Goal: Information Seeking & Learning: Learn about a topic

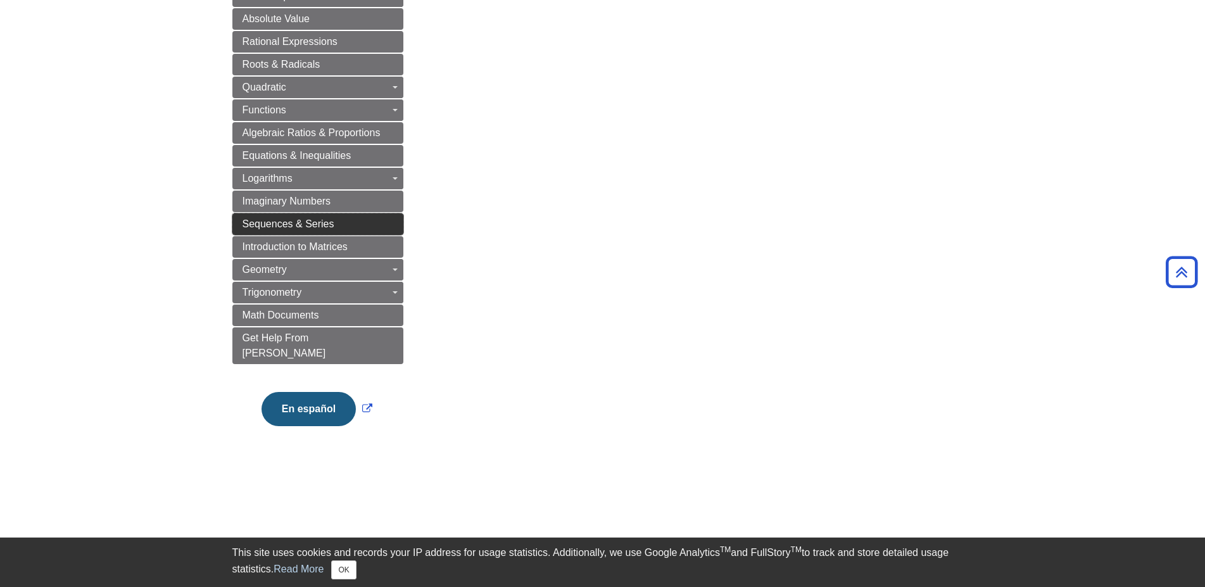
scroll to position [194, 0]
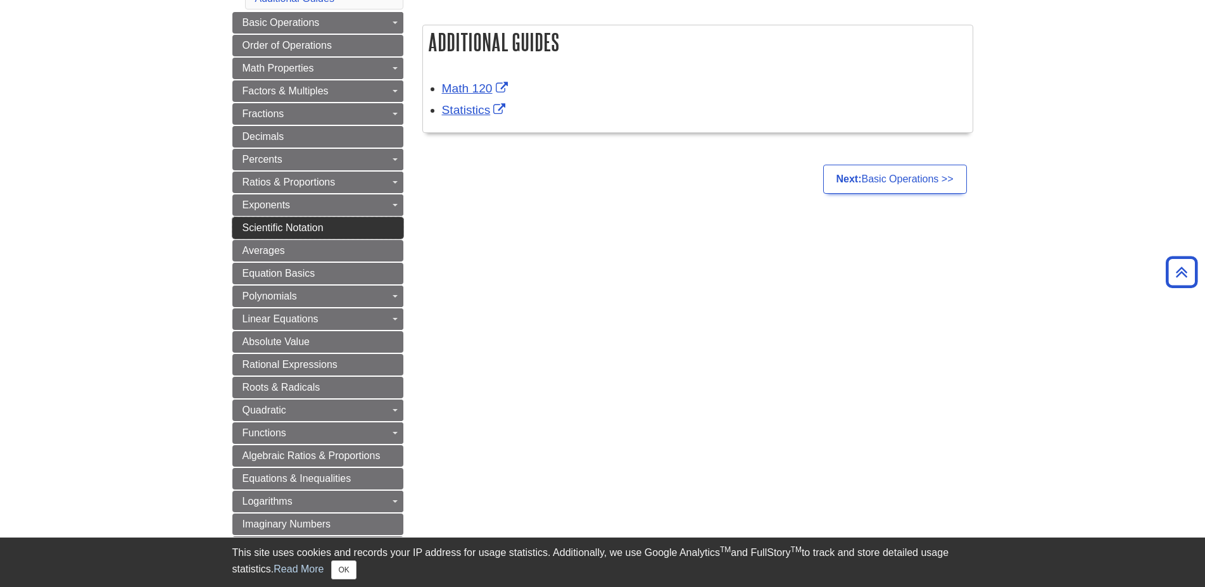
click at [322, 232] on span "Scientific Notation" at bounding box center [282, 227] width 81 height 11
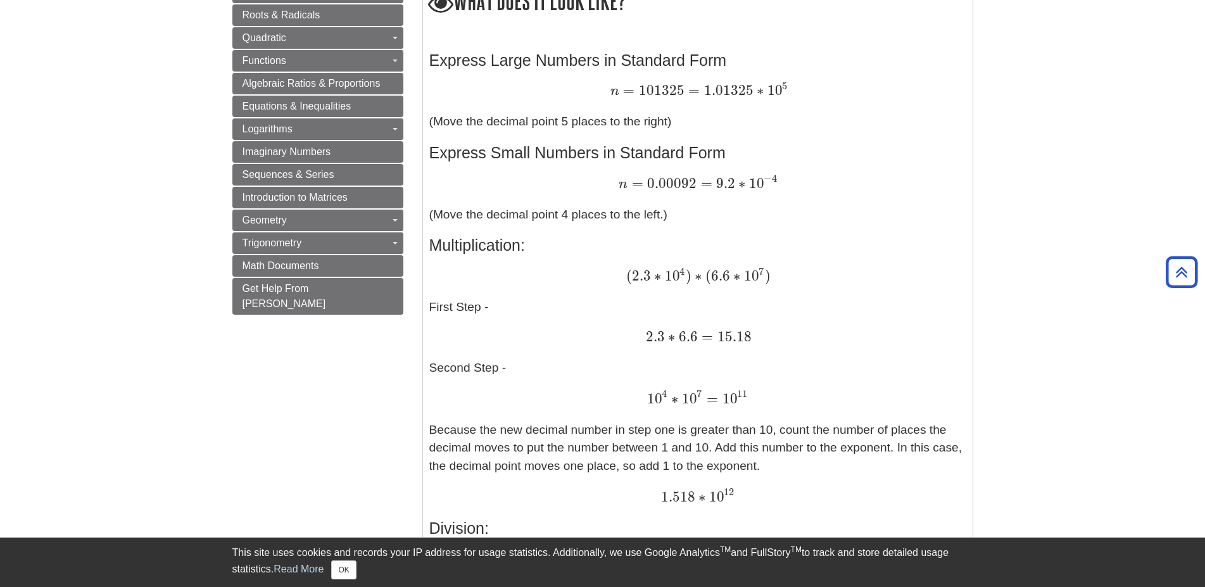
scroll to position [775, 0]
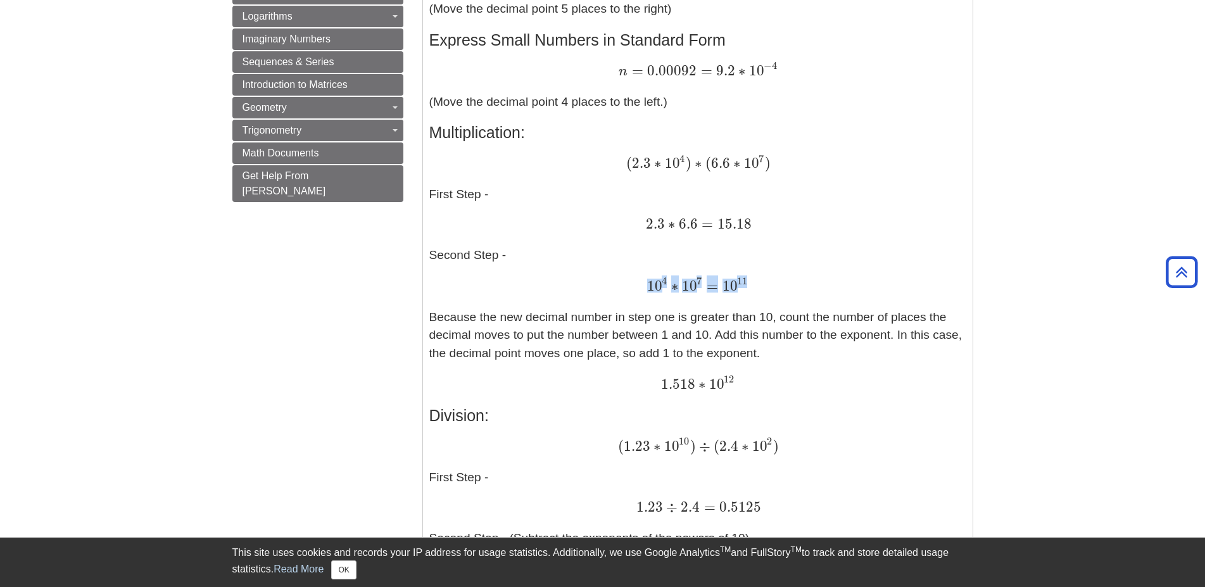
drag, startPoint x: 662, startPoint y: 283, endPoint x: 745, endPoint y: 281, distance: 82.9
click at [745, 281] on span "10 4 ∗ 10 7 = 10 11" at bounding box center [697, 285] width 101 height 16
click at [745, 281] on span "11" at bounding box center [742, 281] width 10 height 12
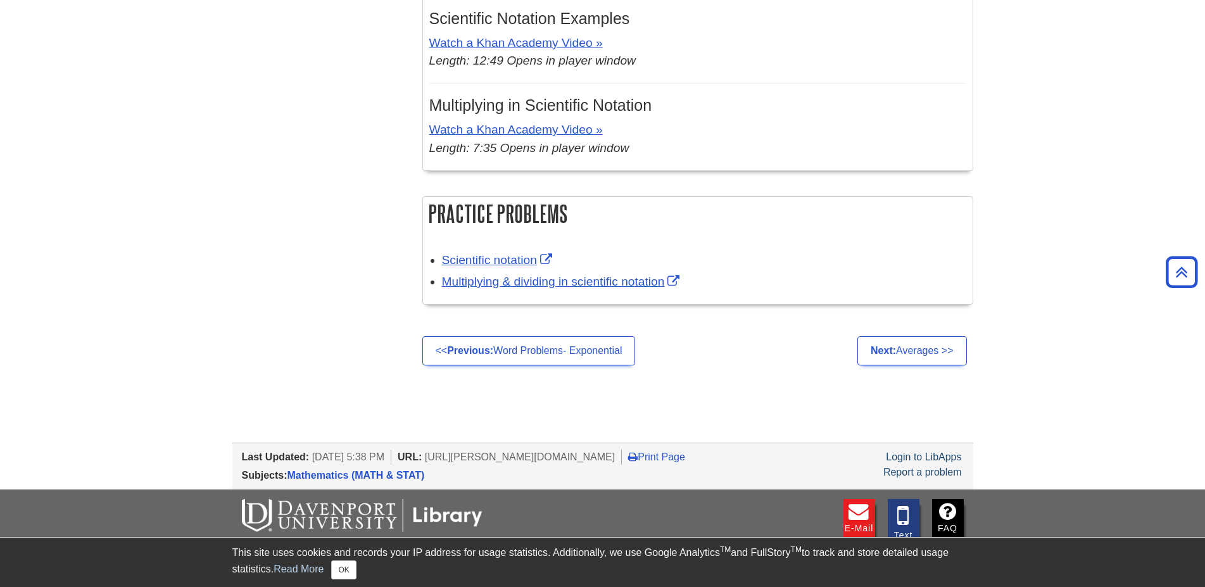
scroll to position [1485, 0]
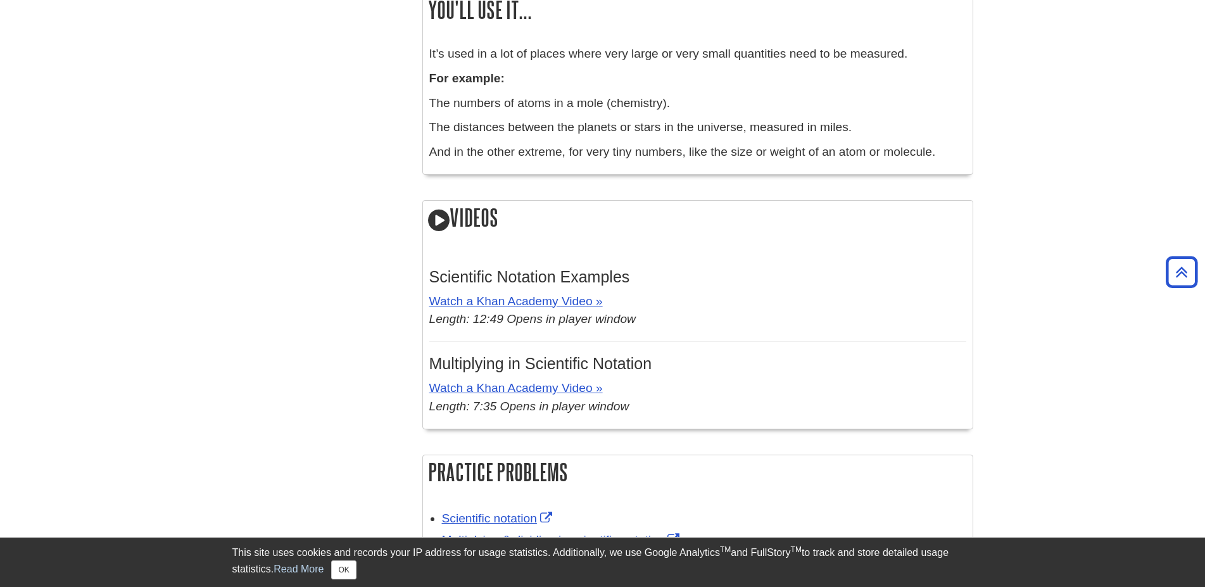
click at [433, 213] on icon at bounding box center [439, 220] width 22 height 25
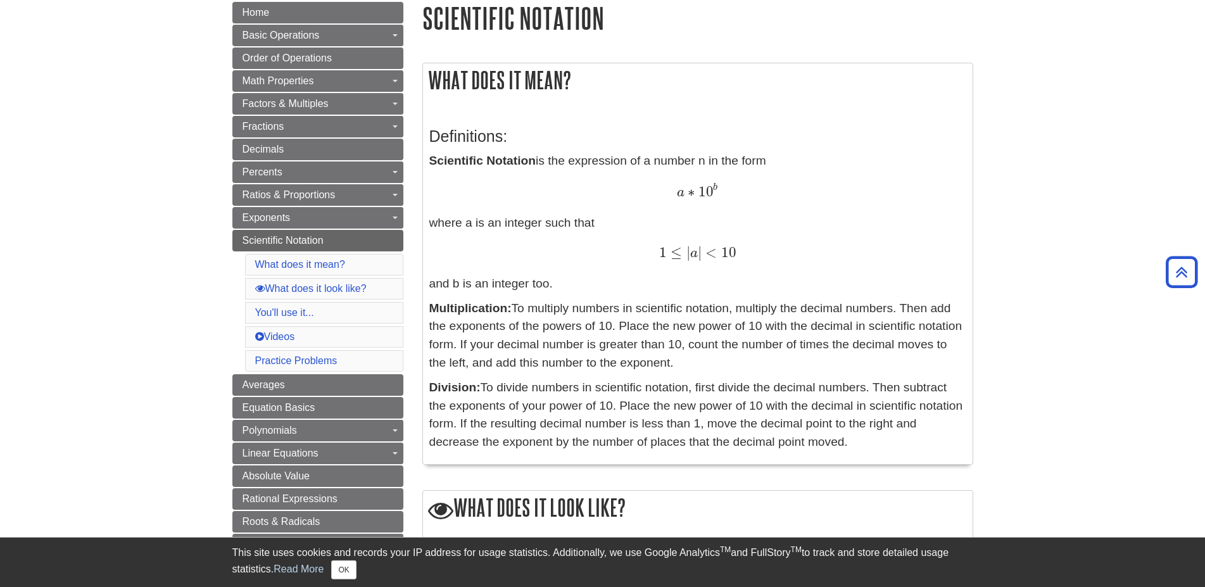
scroll to position [0, 0]
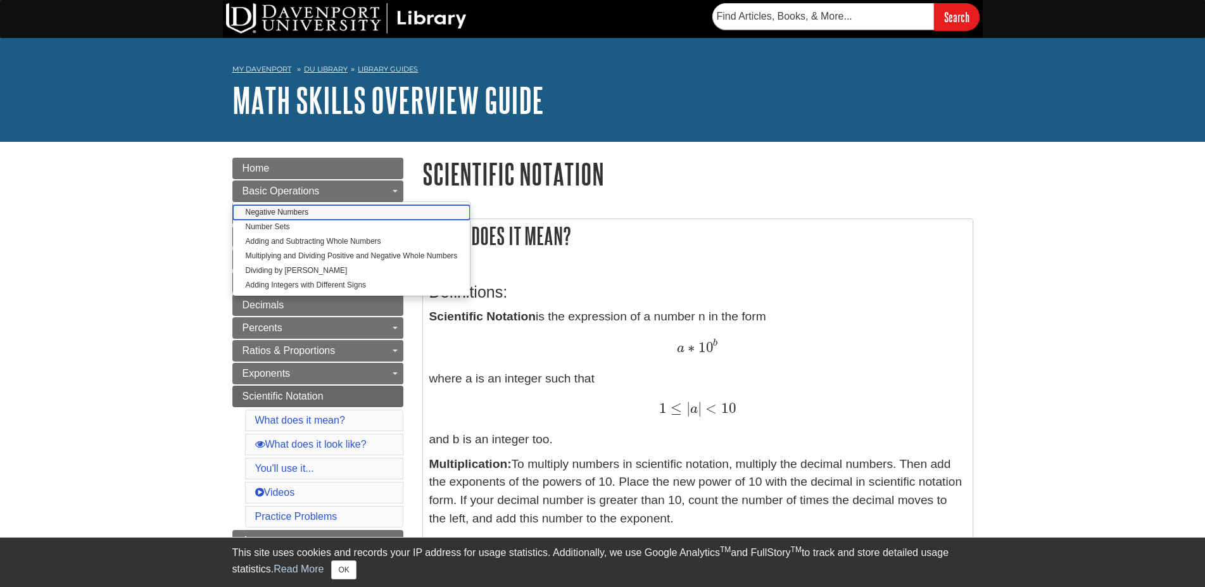
click at [332, 208] on link "Negative Numbers" at bounding box center [351, 212] width 237 height 15
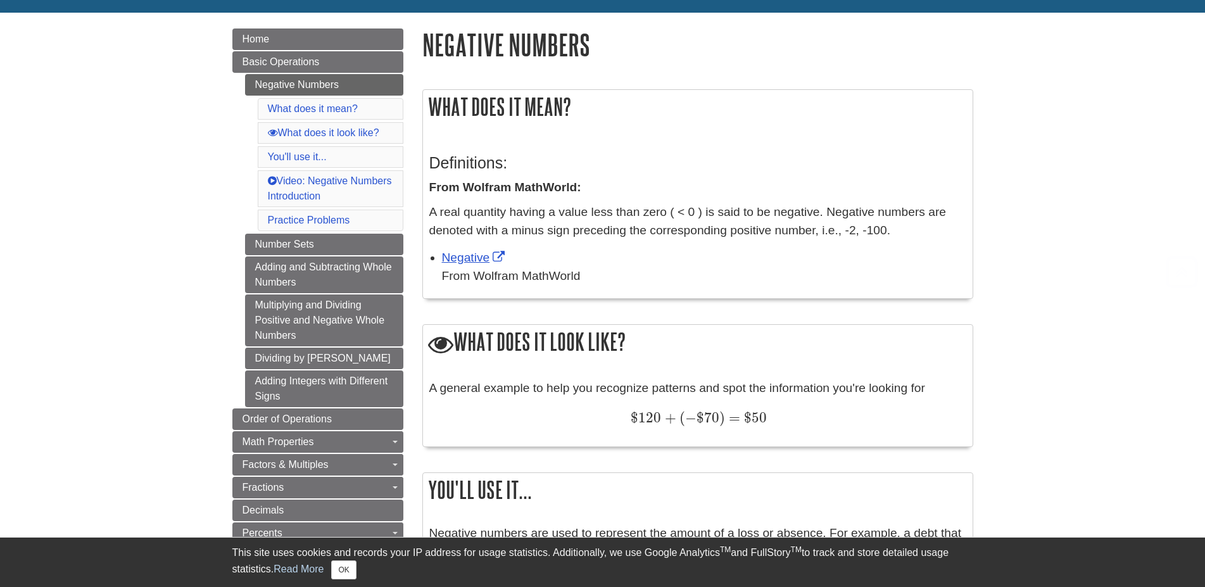
scroll to position [452, 0]
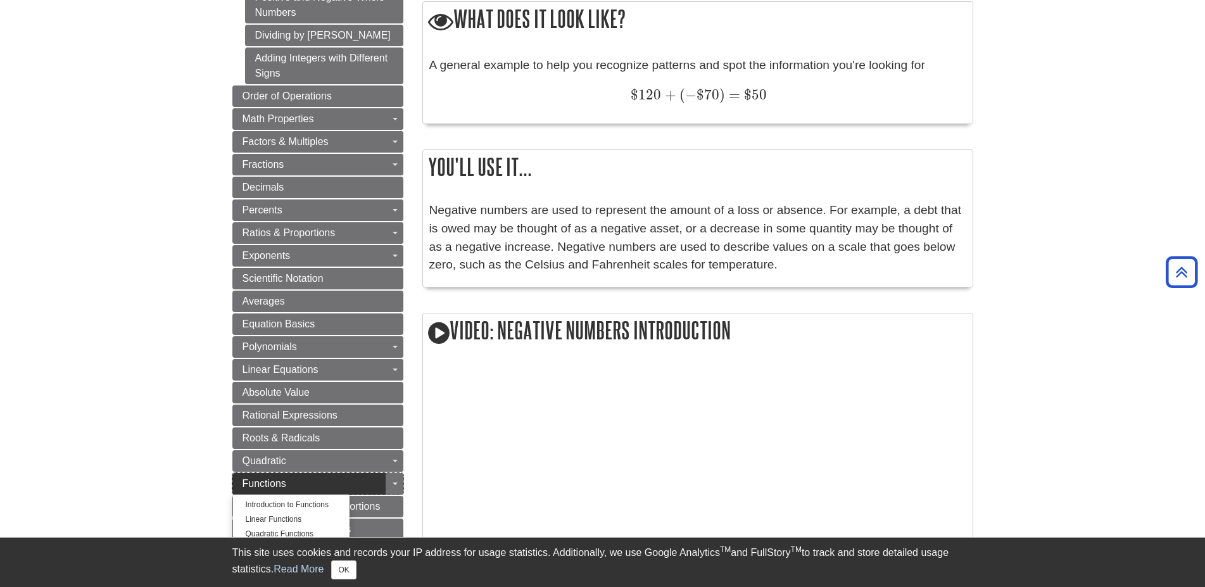
click at [270, 482] on span "Functions" at bounding box center [264, 483] width 44 height 11
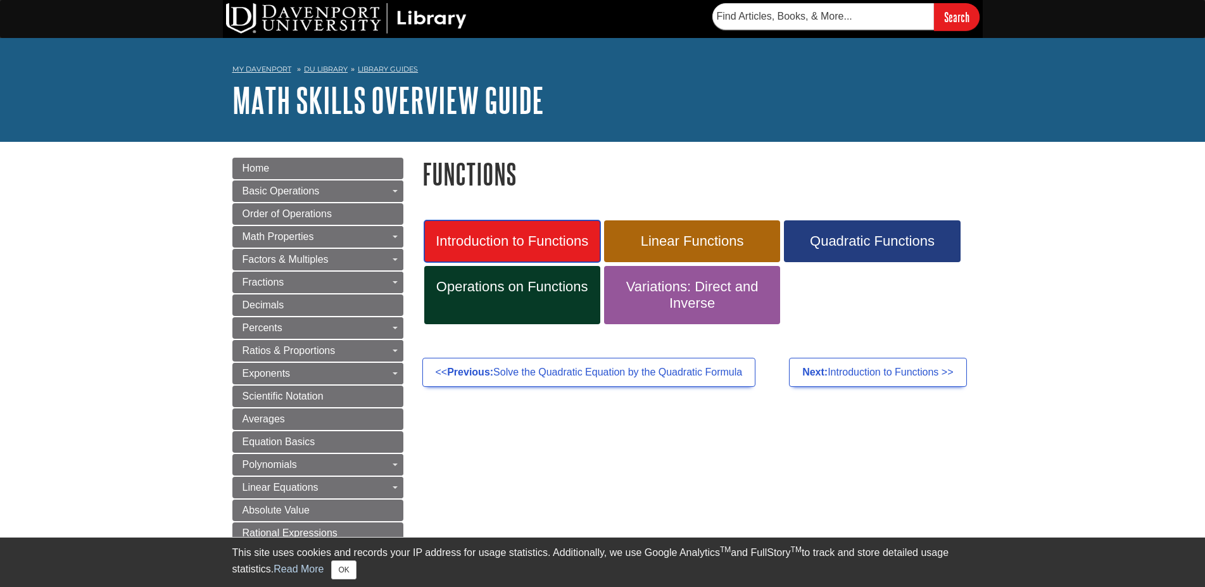
click at [523, 228] on link "Introduction to Functions" at bounding box center [512, 241] width 176 height 42
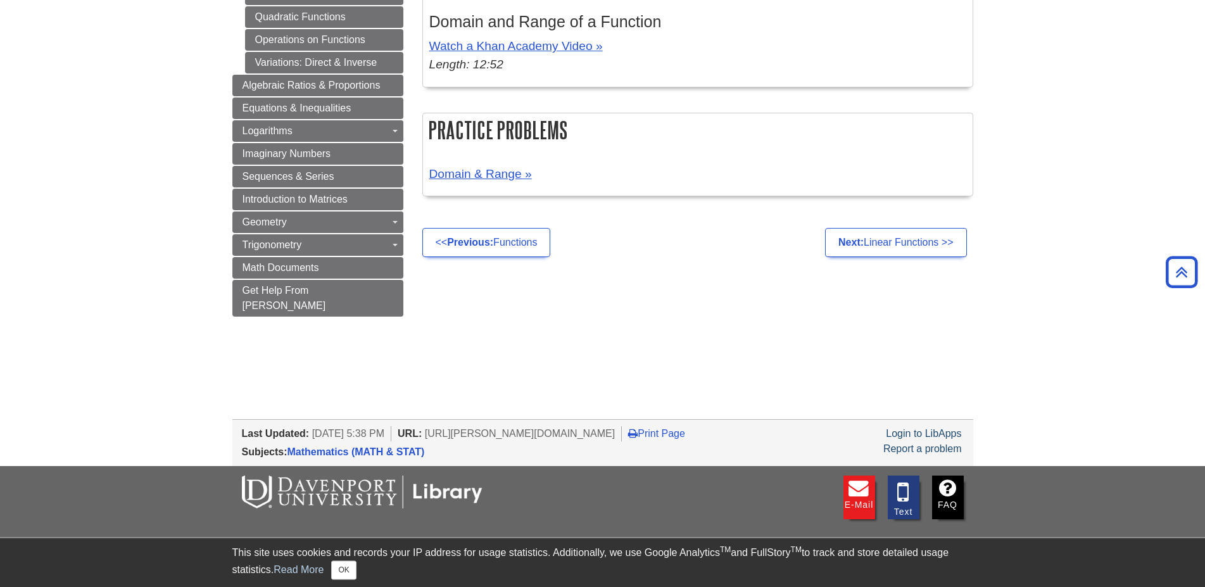
scroll to position [775, 0]
